Goal: Find specific page/section: Find specific page/section

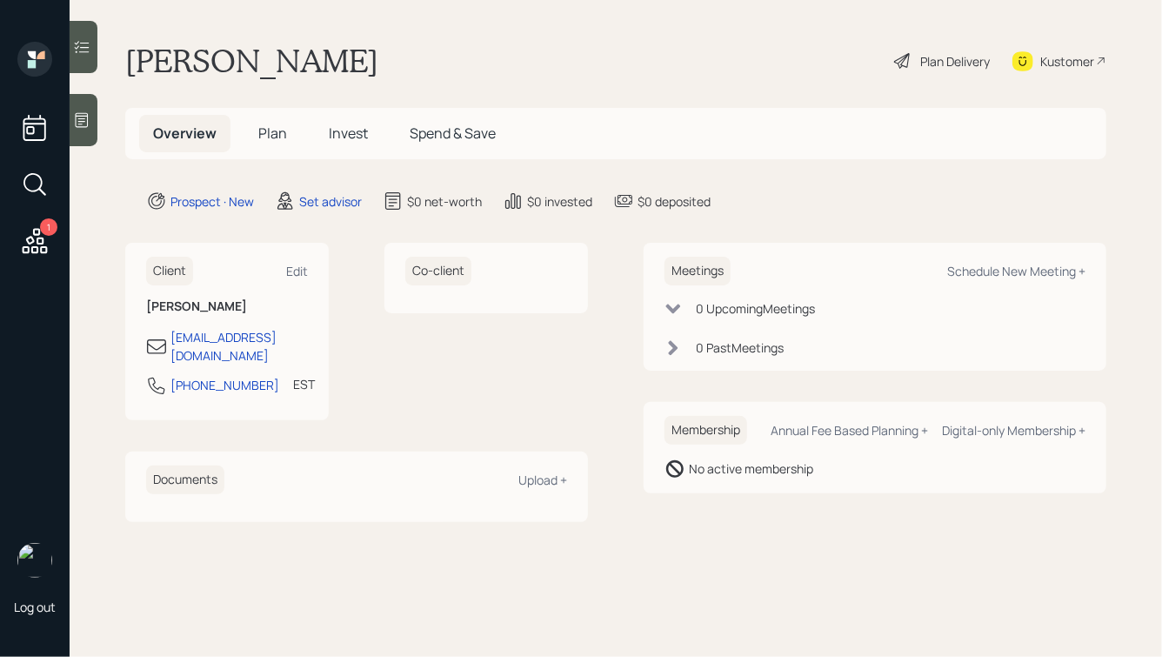
click at [81, 120] on icon at bounding box center [81, 119] width 17 height 17
